Goal: Check status: Check status

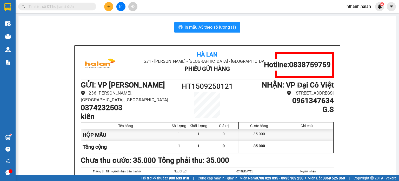
drag, startPoint x: 82, startPoint y: 6, endPoint x: 85, endPoint y: 5, distance: 3.5
click at [82, 6] on input "text" at bounding box center [59, 7] width 61 height 6
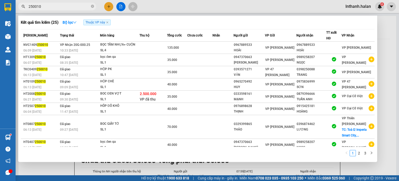
click at [61, 5] on input "250010" at bounding box center [59, 7] width 61 height 6
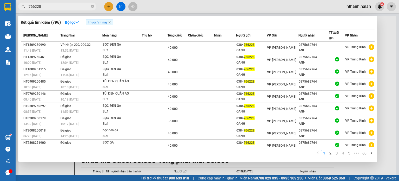
click at [62, 7] on input "766228" at bounding box center [59, 7] width 61 height 6
click at [63, 5] on input "766228" at bounding box center [59, 7] width 61 height 6
type input "766228"
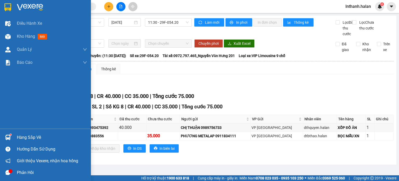
click at [25, 135] on div "Hàng sắp về" at bounding box center [52, 137] width 70 height 8
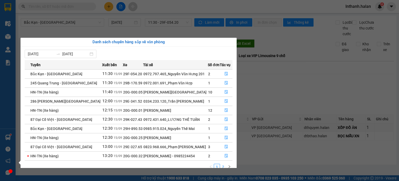
click at [222, 167] on link "2" at bounding box center [224, 167] width 6 height 6
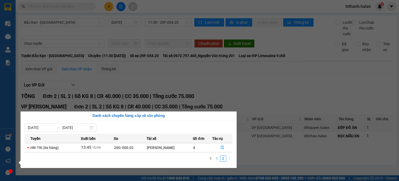
click at [218, 160] on link "1" at bounding box center [217, 159] width 6 height 6
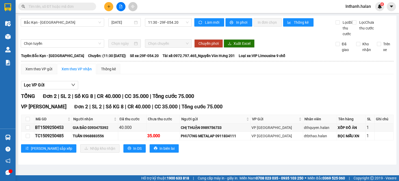
drag, startPoint x: 289, startPoint y: 91, endPoint x: 74, endPoint y: 108, distance: 216.1
click at [289, 90] on section "Kết quả tìm kiếm ( 0 ) Bộ lọc Thuộc VP này No Data lnthanh.halan 4 Điều hành xe…" at bounding box center [199, 90] width 399 height 181
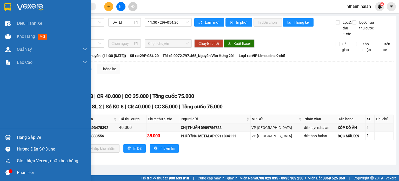
click at [22, 134] on div "Hàng sắp về" at bounding box center [52, 137] width 70 height 8
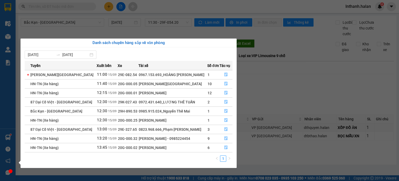
drag, startPoint x: 287, startPoint y: 96, endPoint x: 104, endPoint y: 107, distance: 183.7
click at [287, 96] on section "Kết quả tìm kiếm ( 0 ) Bộ lọc Thuộc VP này No Data lnthanh.halan 4 Điều hành xe…" at bounding box center [199, 90] width 399 height 181
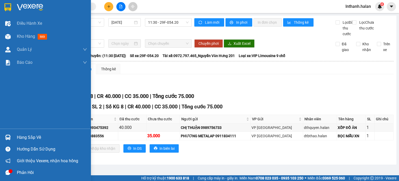
click at [29, 136] on div "Hàng sắp về" at bounding box center [52, 137] width 70 height 8
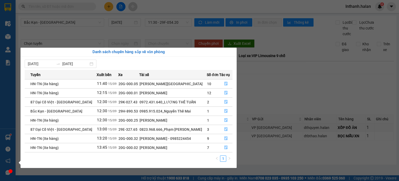
click at [291, 100] on section "Kết quả tìm kiếm ( 0 ) Bộ lọc Thuộc VP này No Data lnthanh.halan 4 Điều hành xe…" at bounding box center [199, 90] width 399 height 181
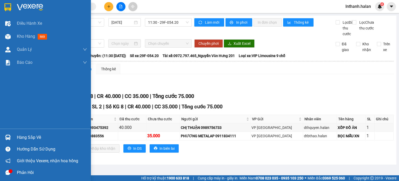
click at [24, 137] on div "Hàng sắp về" at bounding box center [52, 137] width 70 height 8
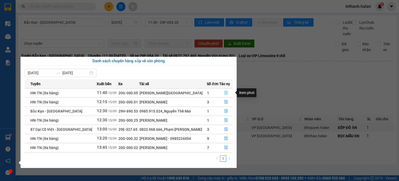
drag, startPoint x: 225, startPoint y: 93, endPoint x: 221, endPoint y: 91, distance: 5.3
click at [225, 93] on icon "file-done" at bounding box center [226, 93] width 4 height 4
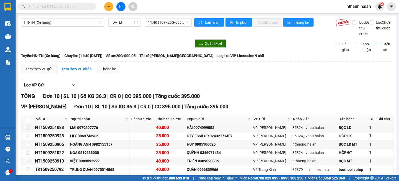
click at [377, 46] on input "Trên xe" at bounding box center [379, 44] width 4 height 4
checkbox input "true"
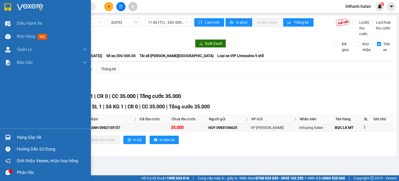
click at [28, 137] on div "Hàng sắp về" at bounding box center [52, 137] width 70 height 8
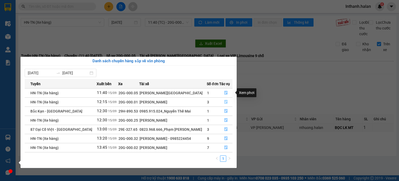
click at [225, 101] on icon "file-done" at bounding box center [226, 102] width 4 height 4
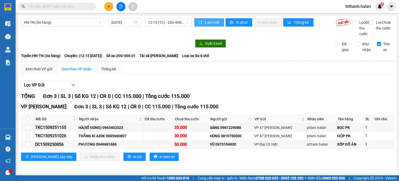
click at [208, 20] on span "Làm mới" at bounding box center [212, 23] width 15 height 6
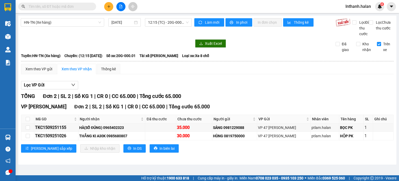
click at [83, 9] on input "text" at bounding box center [59, 7] width 61 height 6
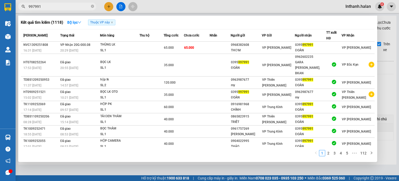
type input "997991"
click at [197, 9] on div at bounding box center [199, 90] width 399 height 181
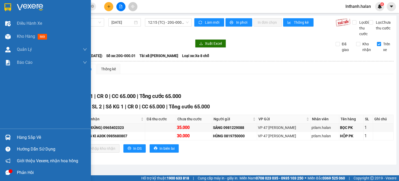
click at [20, 138] on div "Hàng sắp về" at bounding box center [52, 137] width 70 height 8
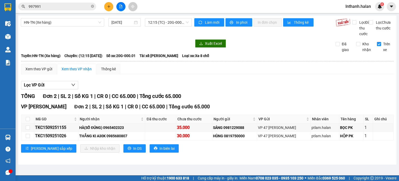
click at [278, 76] on section "Kết quả tìm kiếm ( 1118 ) Bộ lọc Thuộc VP này Mã ĐH Trạng thái Món hàng Thu hộ …" at bounding box center [199, 90] width 399 height 181
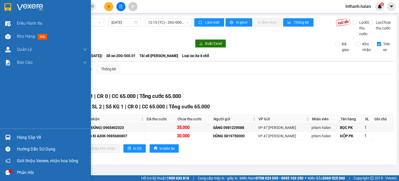
click at [23, 138] on div "Hàng sắp về" at bounding box center [52, 137] width 70 height 8
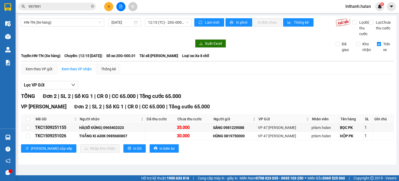
click at [320, 74] on section "Kết quả tìm kiếm ( 1118 ) Bộ lọc Thuộc VP này Mã ĐH Trạng thái Món hàng Thu hộ …" at bounding box center [199, 90] width 399 height 181
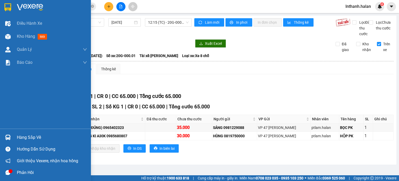
click at [18, 131] on div "Hàng sắp về Hướng dẫn sử dụng Giới thiệu Vexere, nhận hoa hồng Phản hồi" at bounding box center [45, 153] width 91 height 50
click at [17, 137] on div "Hàng sắp về" at bounding box center [52, 137] width 70 height 8
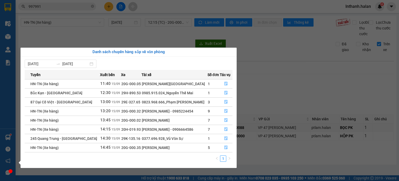
click at [302, 96] on section "Kết quả tìm kiếm ( 1118 ) Bộ lọc Thuộc VP này Mã ĐH Trạng thái Món hàng Thu hộ …" at bounding box center [199, 90] width 399 height 181
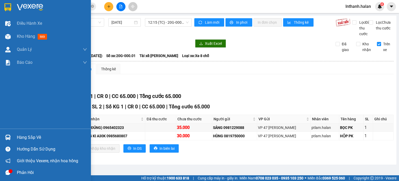
click at [28, 135] on div "Hàng sắp về" at bounding box center [52, 137] width 70 height 8
